Goal: Register for event/course

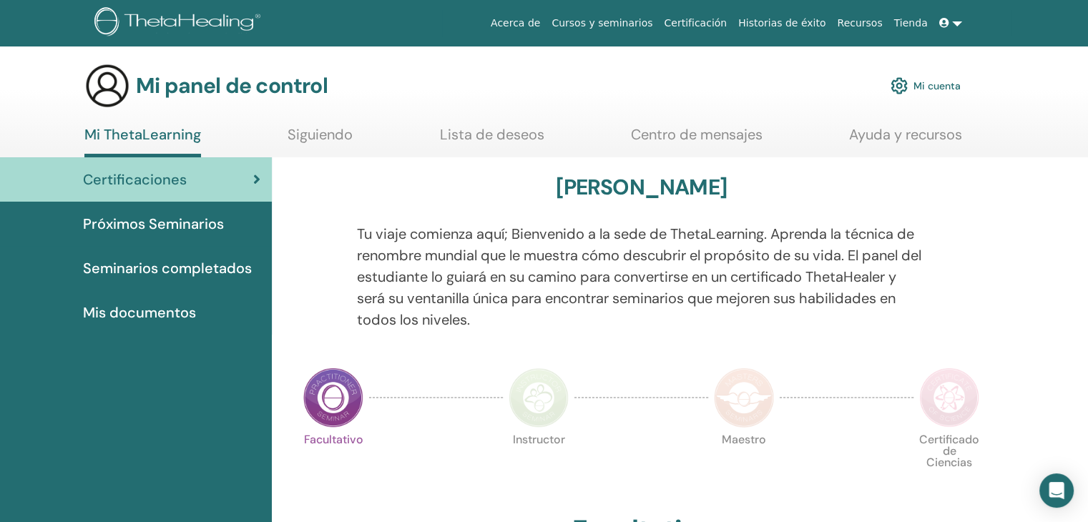
click at [939, 91] on font "Mi cuenta" at bounding box center [936, 86] width 47 height 13
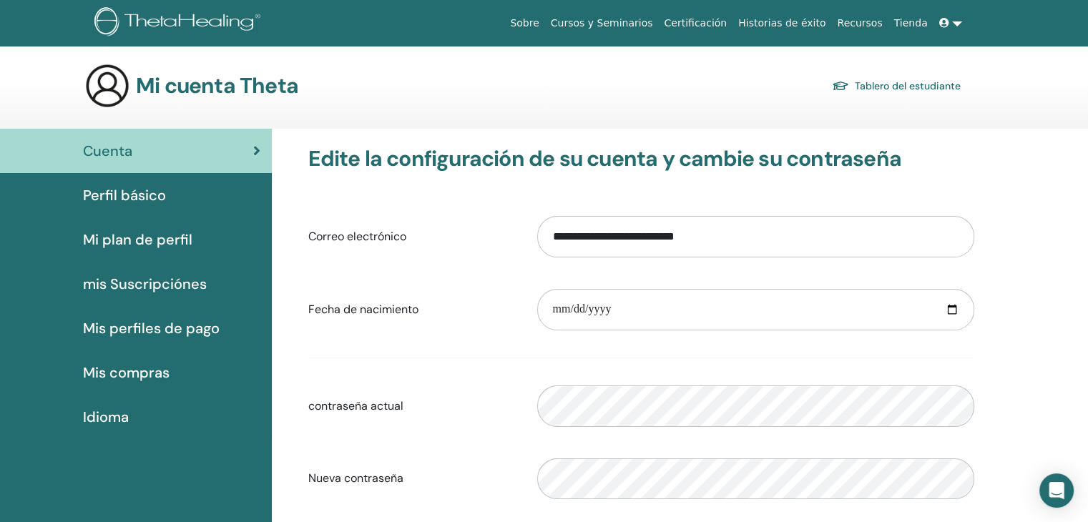
click at [158, 195] on span "Perfil básico" at bounding box center [124, 195] width 83 height 21
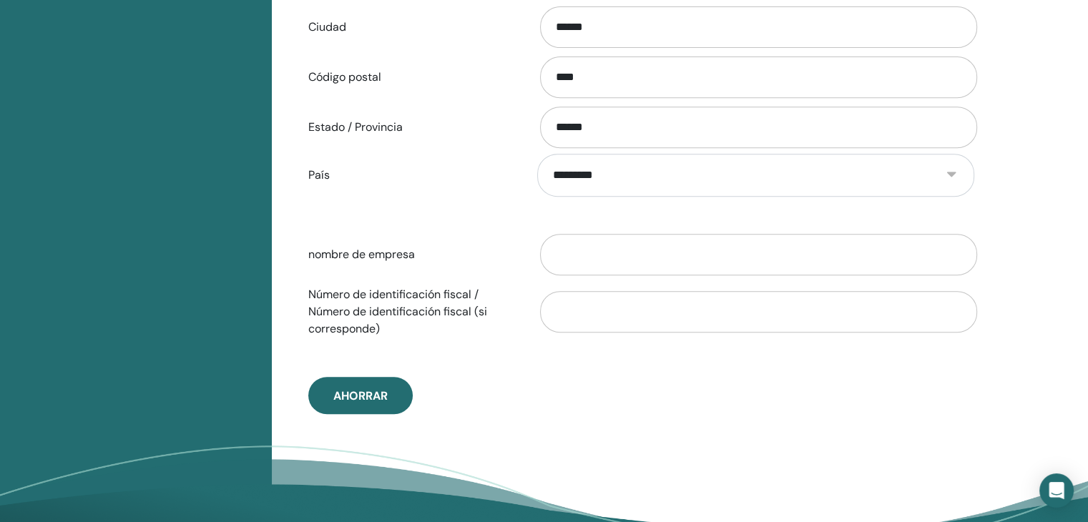
scroll to position [621, 0]
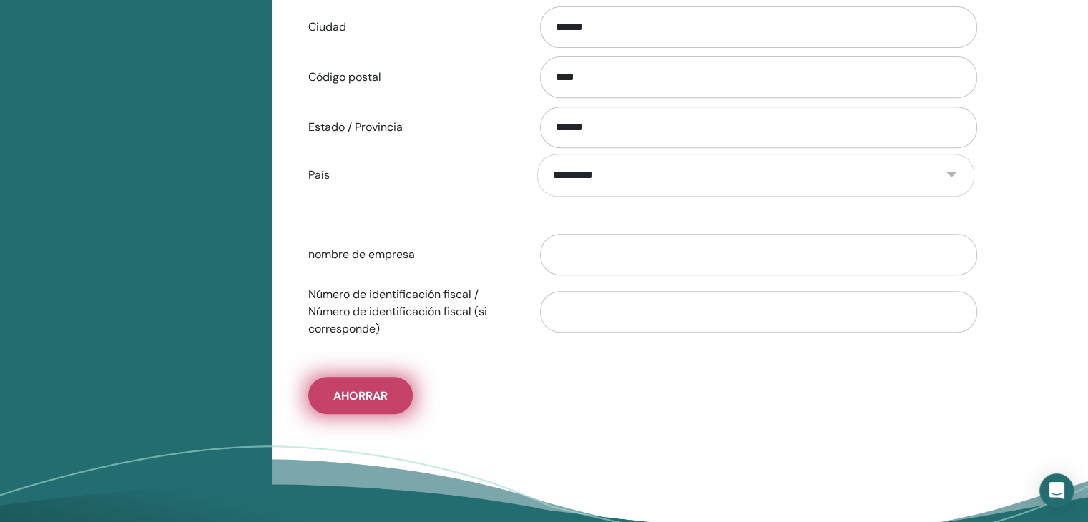
click at [352, 398] on span "Ahorrar" at bounding box center [360, 395] width 54 height 15
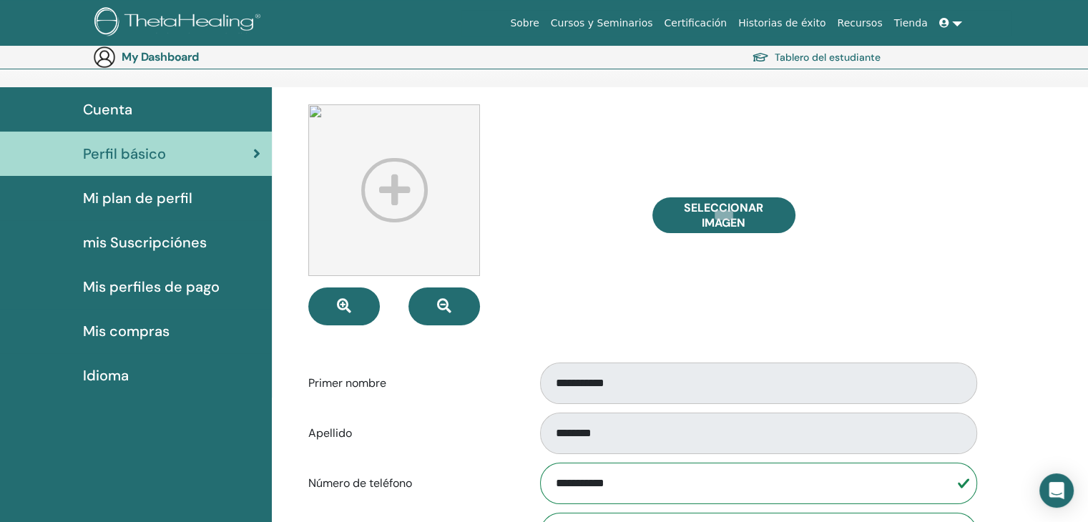
scroll to position [0, 0]
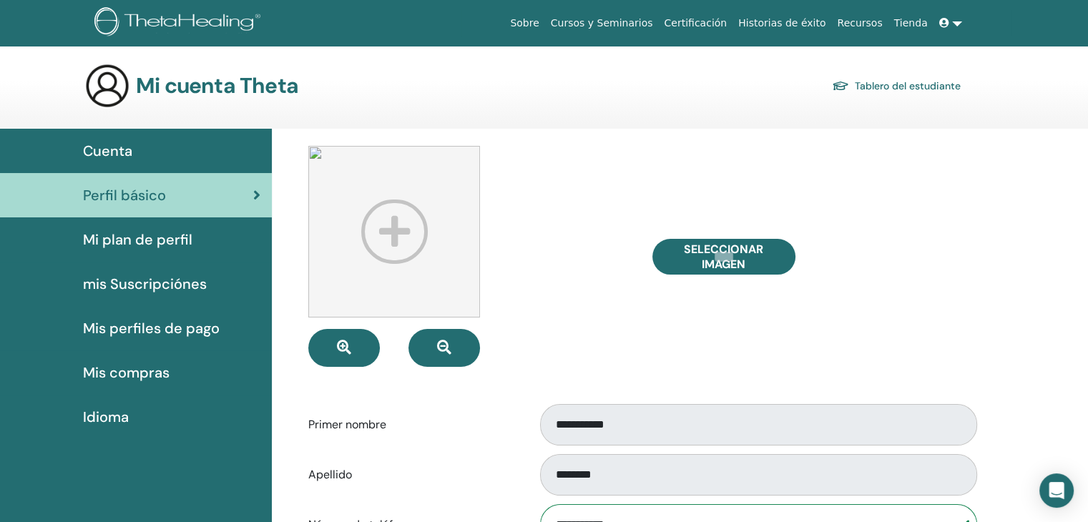
click at [110, 147] on span "Cuenta" at bounding box center [107, 150] width 49 height 21
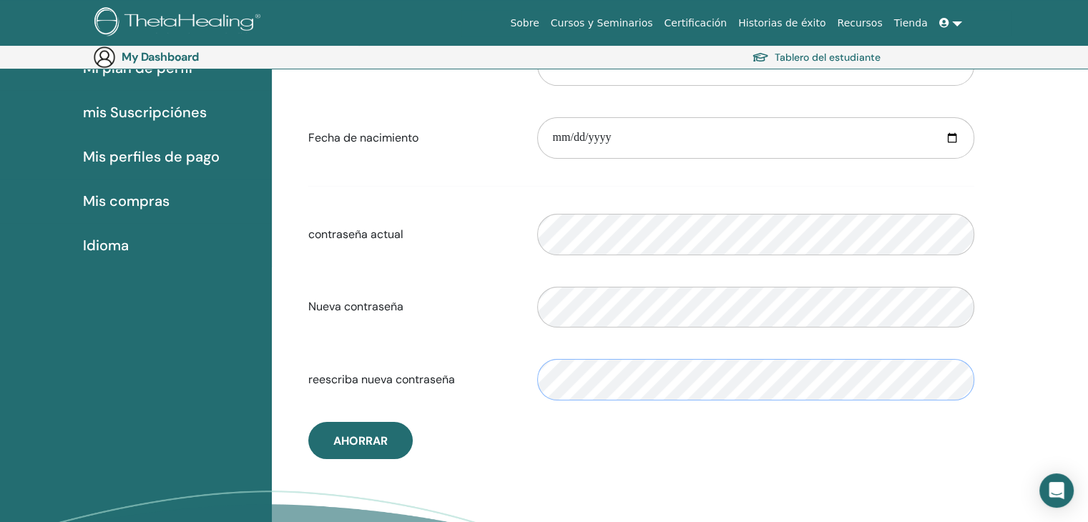
scroll to position [195, 0]
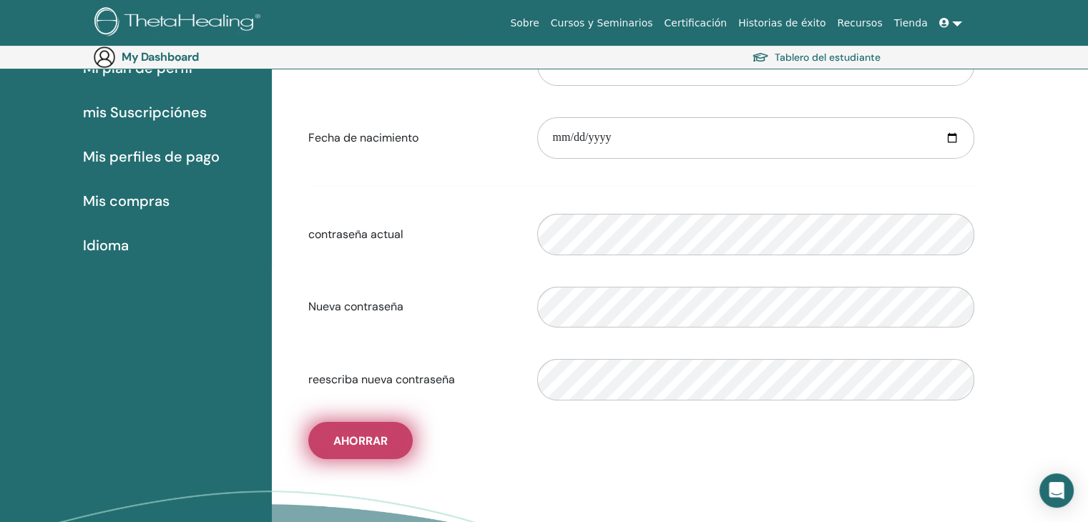
click at [366, 437] on span "Ahorrar" at bounding box center [360, 440] width 54 height 15
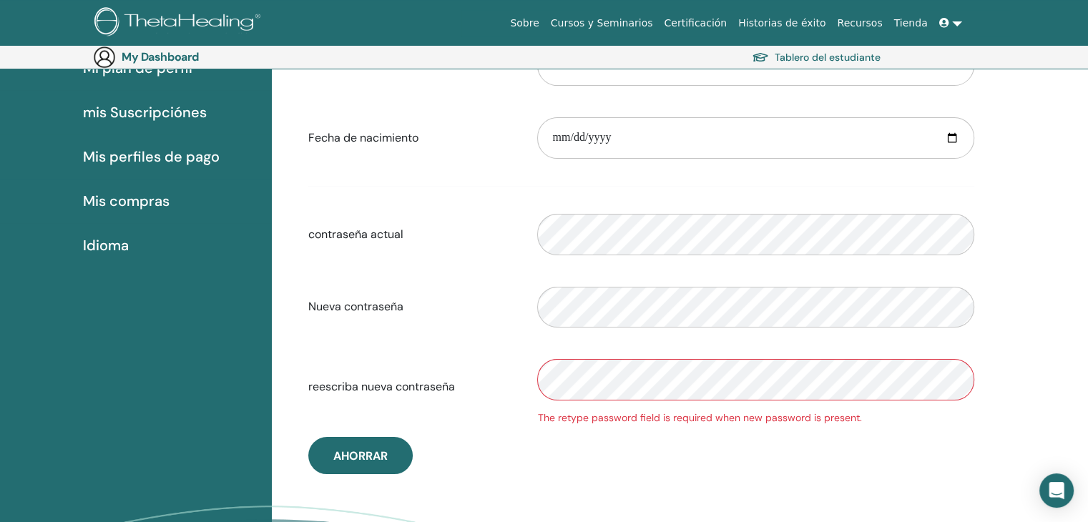
click at [660, 459] on div "**********" at bounding box center [641, 224] width 687 height 500
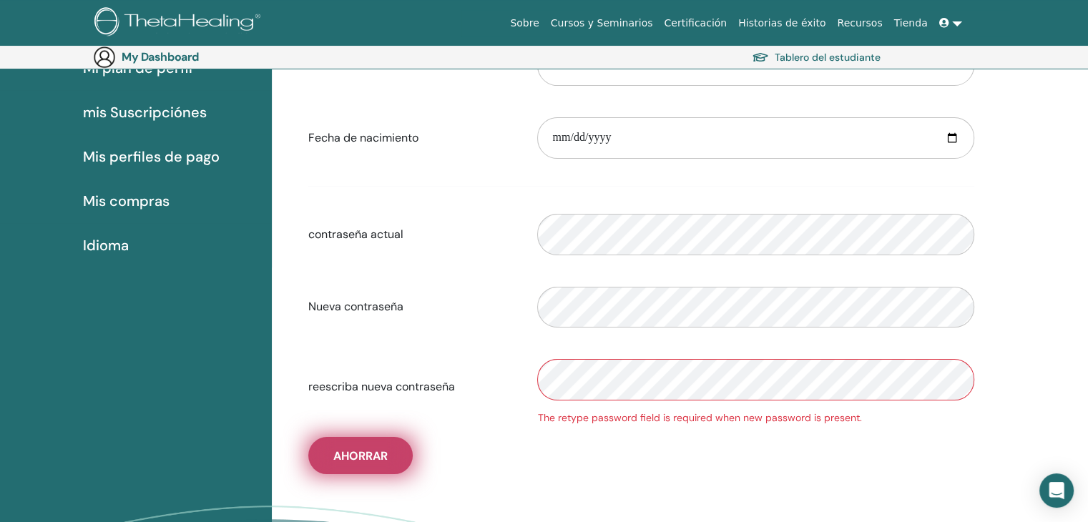
click at [372, 461] on span "Ahorrar" at bounding box center [360, 456] width 54 height 15
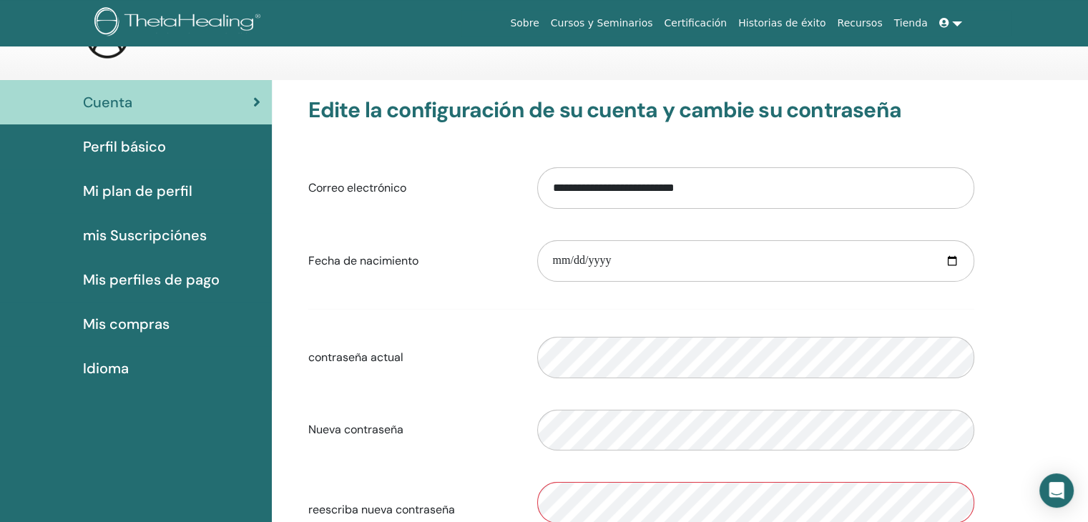
scroll to position [0, 0]
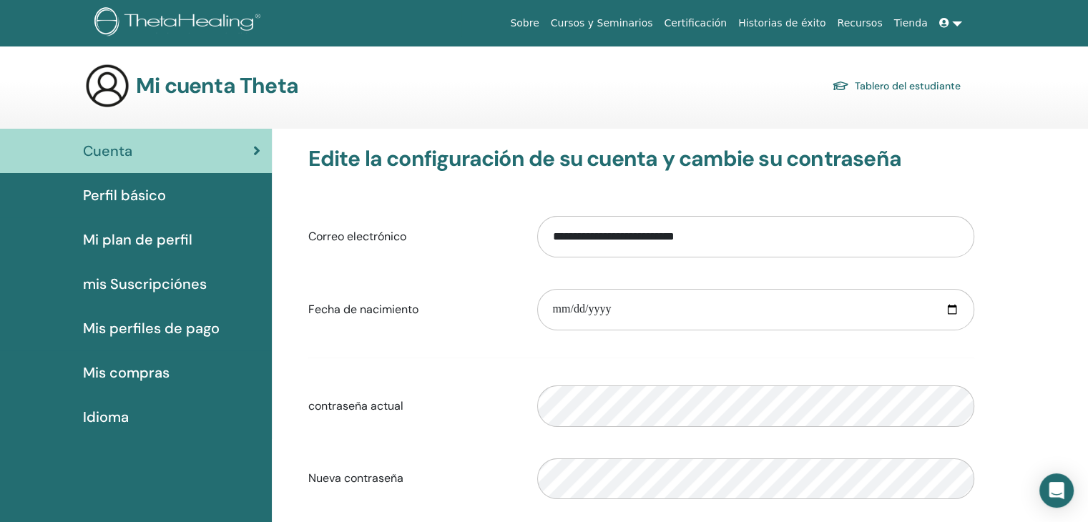
click at [139, 281] on span "mis Suscripciónes" at bounding box center [145, 283] width 124 height 21
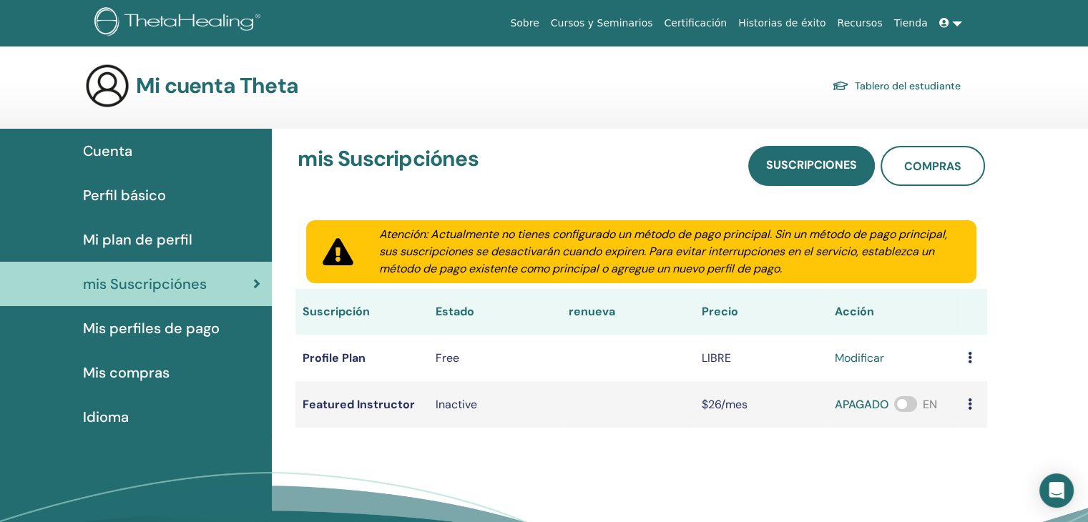
click at [147, 237] on span "Mi plan de perfil" at bounding box center [137, 239] width 109 height 21
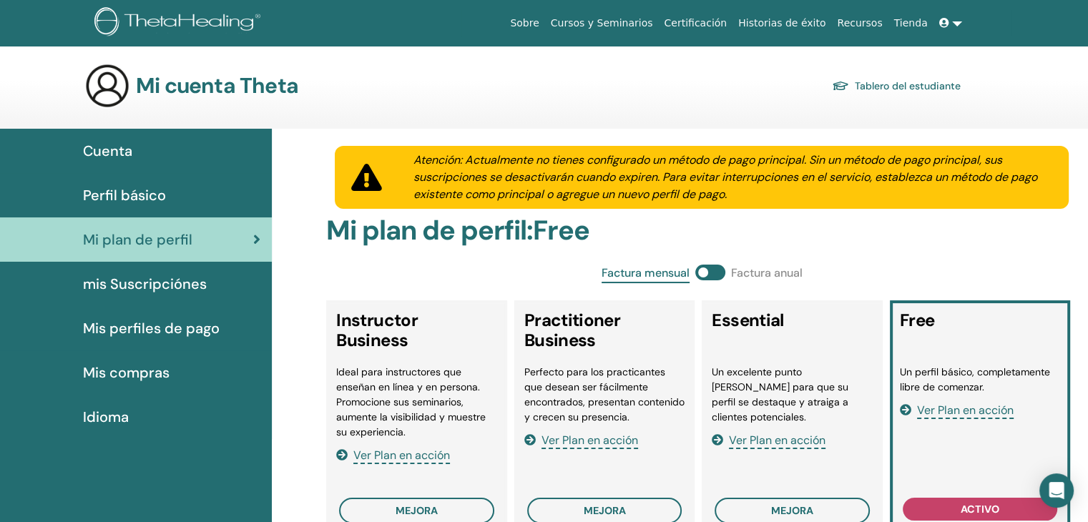
click at [150, 194] on span "Perfil básico" at bounding box center [124, 195] width 83 height 21
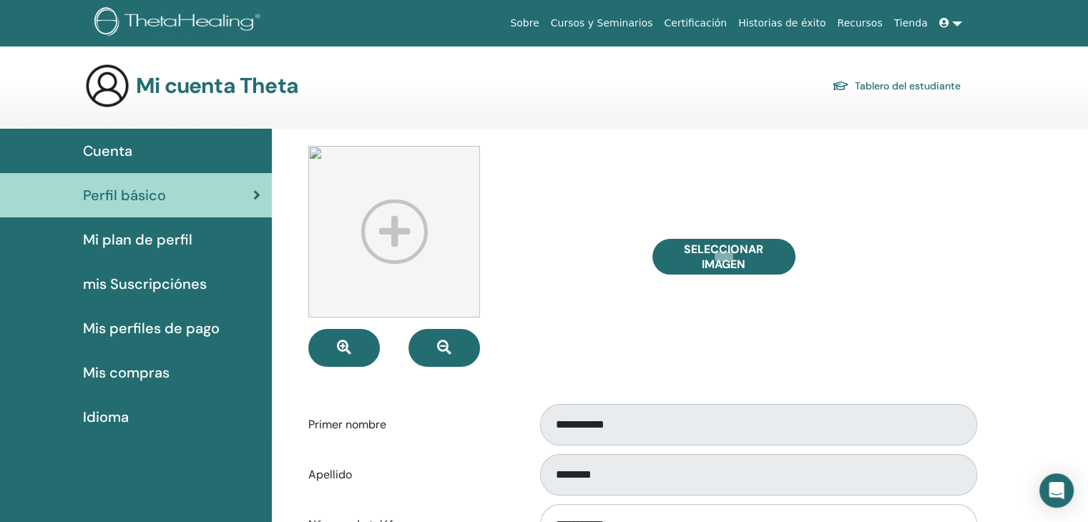
click at [150, 194] on span "Perfil básico" at bounding box center [124, 195] width 83 height 21
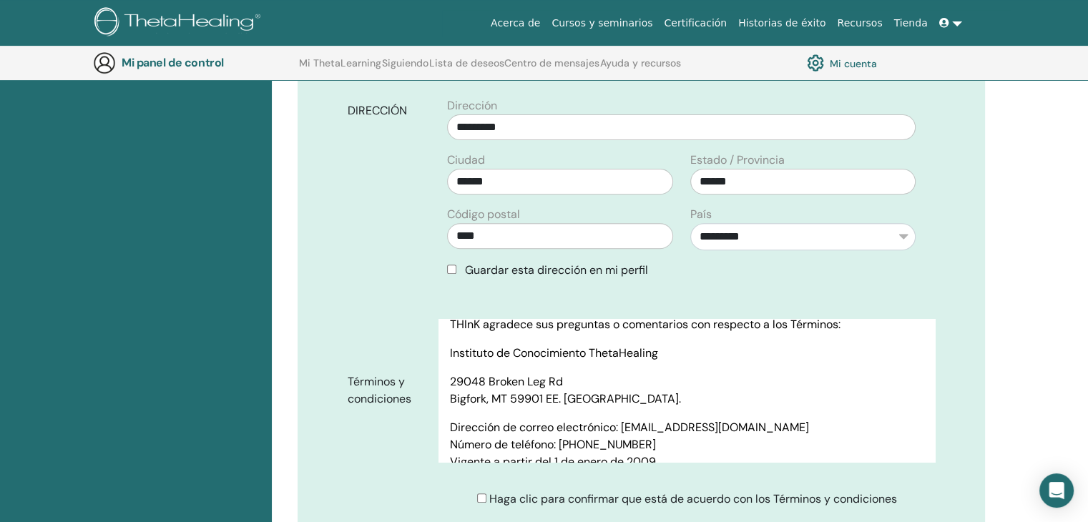
scroll to position [947, 0]
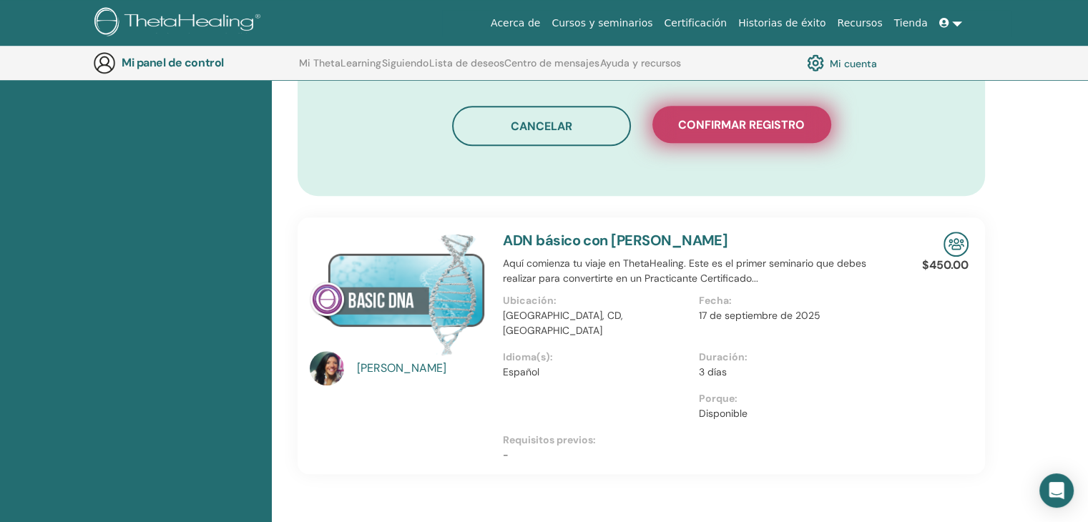
click at [748, 125] on font "Confirmar registro" at bounding box center [741, 124] width 127 height 15
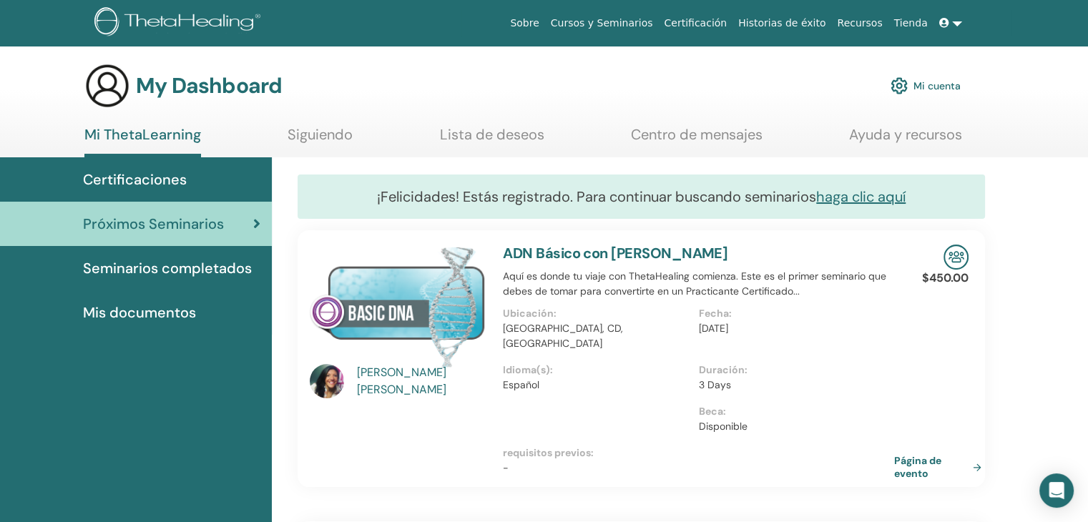
scroll to position [494, 0]
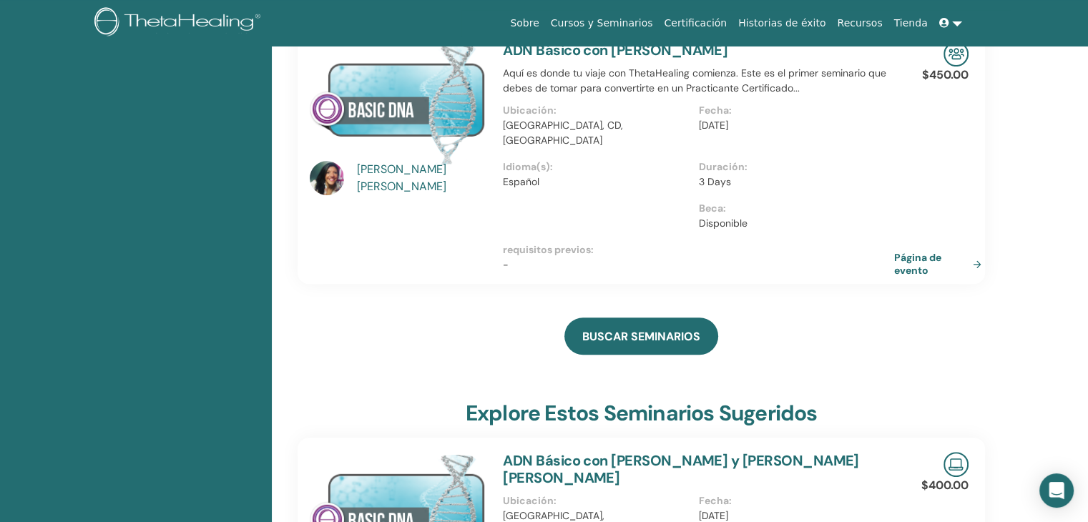
scroll to position [0, 0]
